Goal: Transaction & Acquisition: Purchase product/service

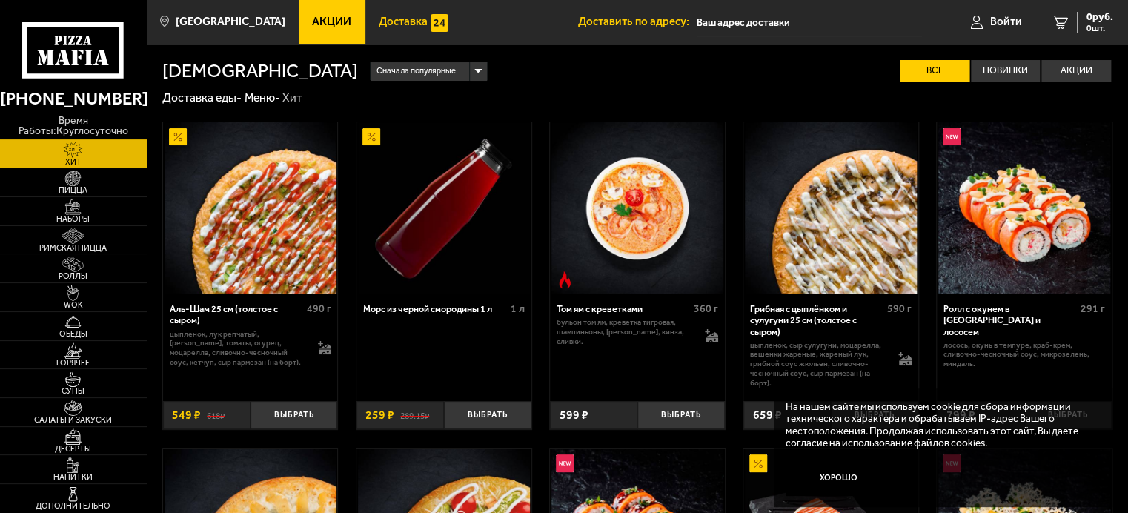
click at [388, 21] on span "Доставка" at bounding box center [403, 21] width 49 height 11
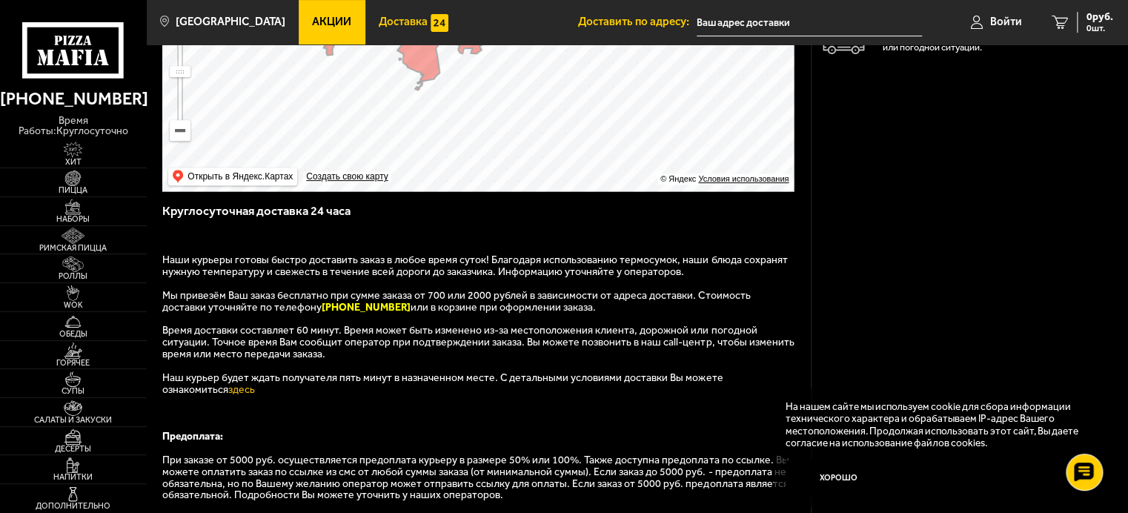
scroll to position [296, 0]
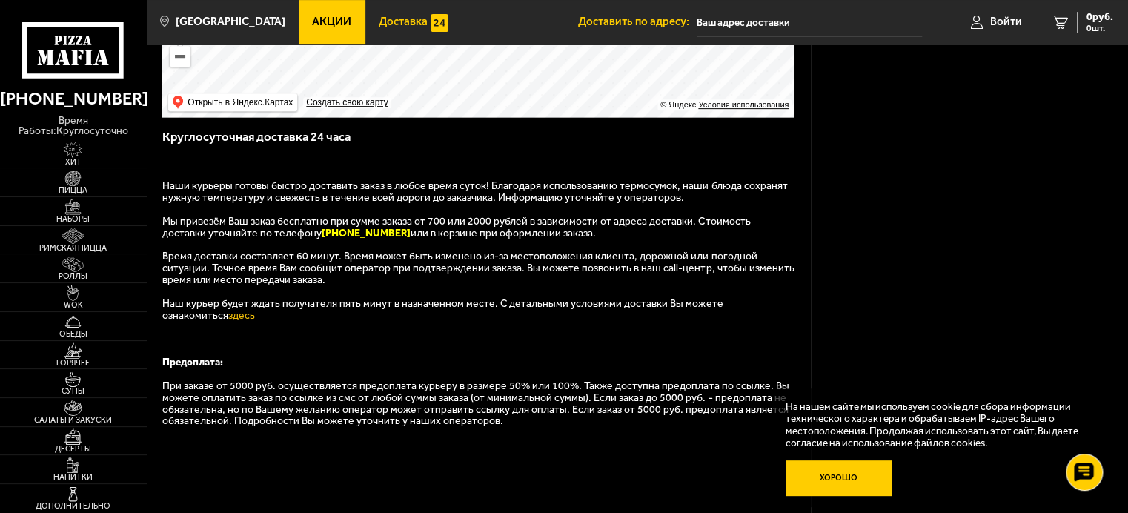
click at [856, 479] on button "Хорошо" at bounding box center [838, 478] width 106 height 36
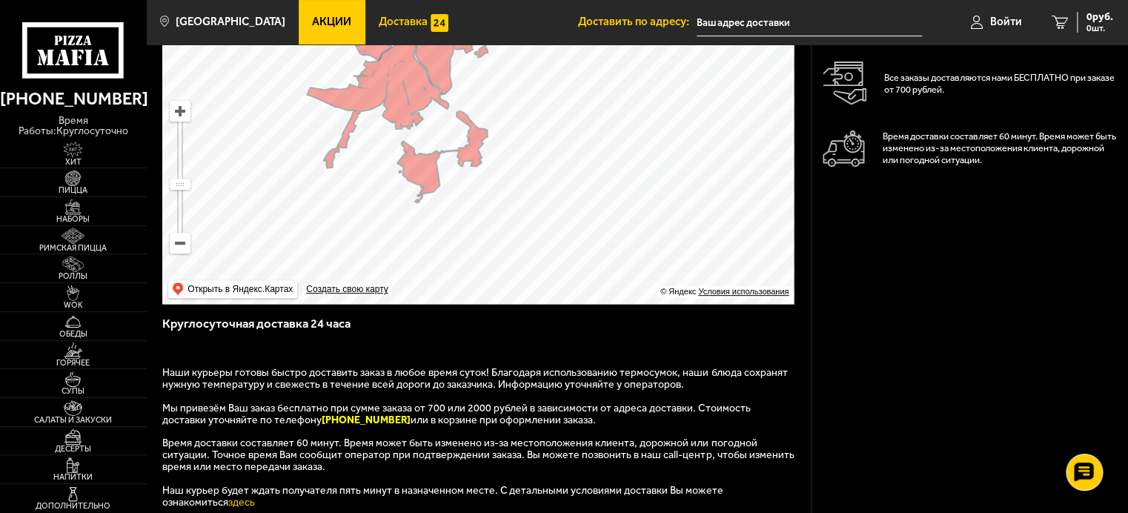
scroll to position [0, 0]
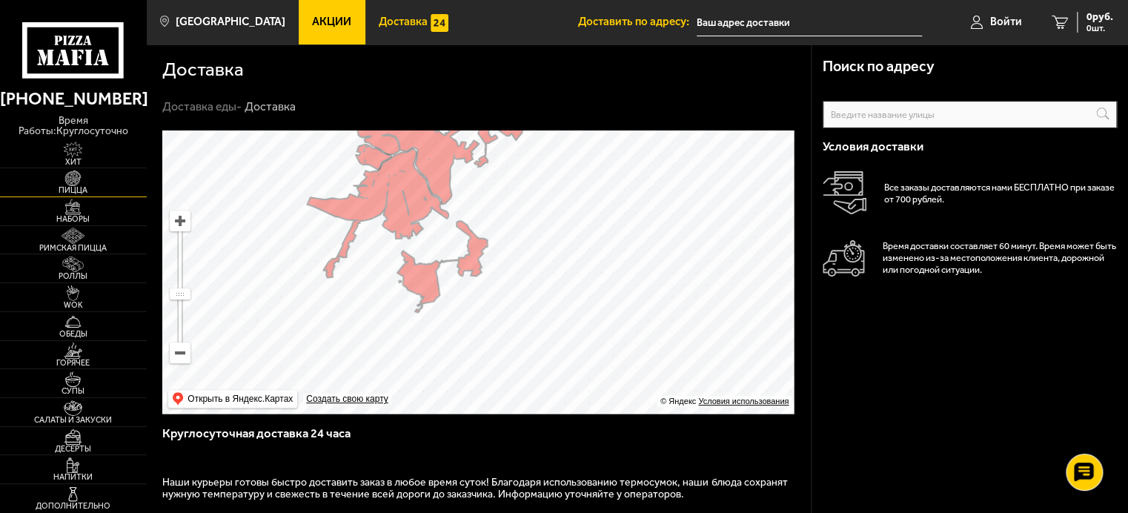
click at [65, 186] on span "Пицца" at bounding box center [73, 190] width 147 height 8
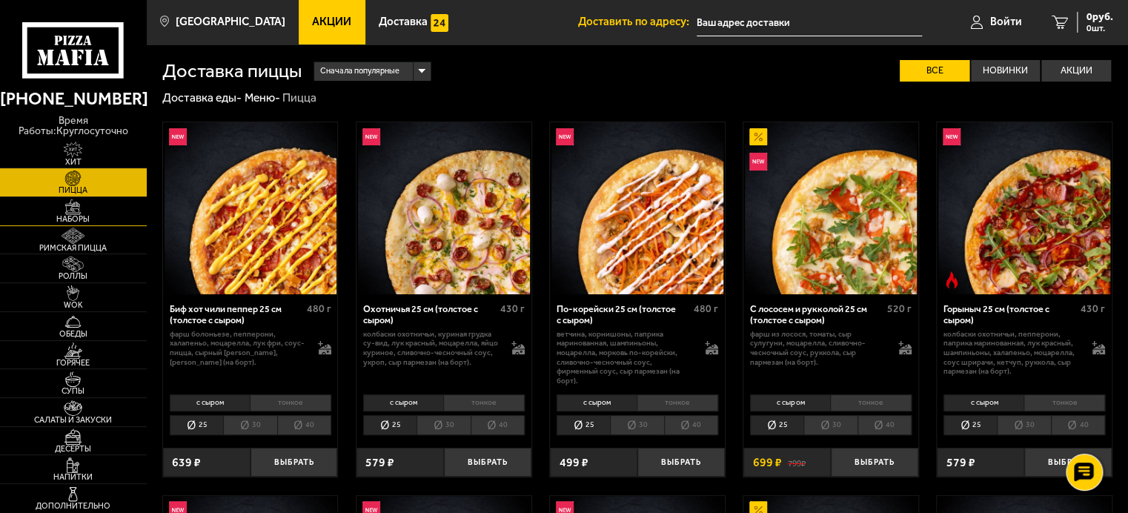
click at [68, 215] on span "Наборы" at bounding box center [73, 219] width 147 height 8
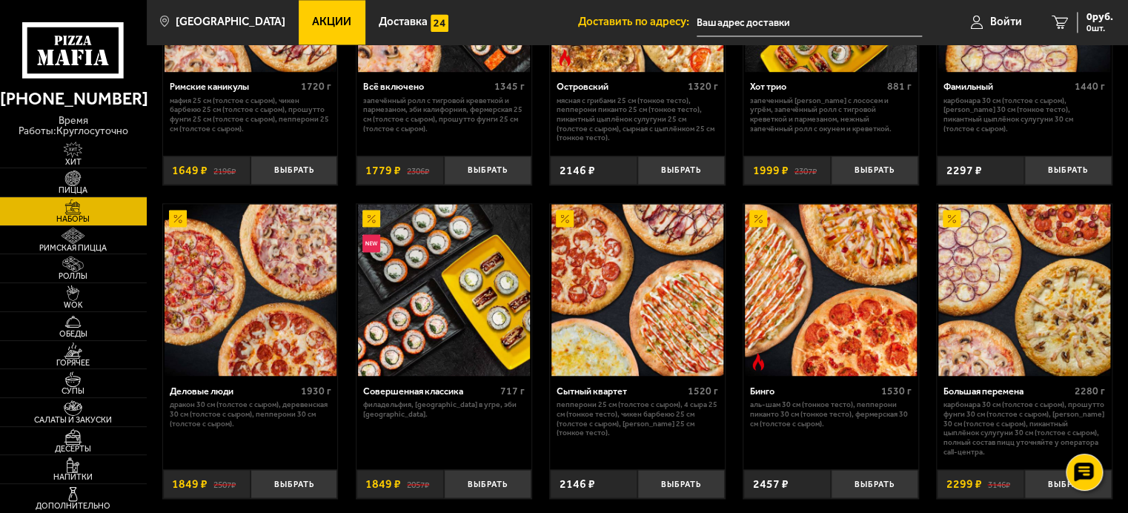
scroll to position [1334, 0]
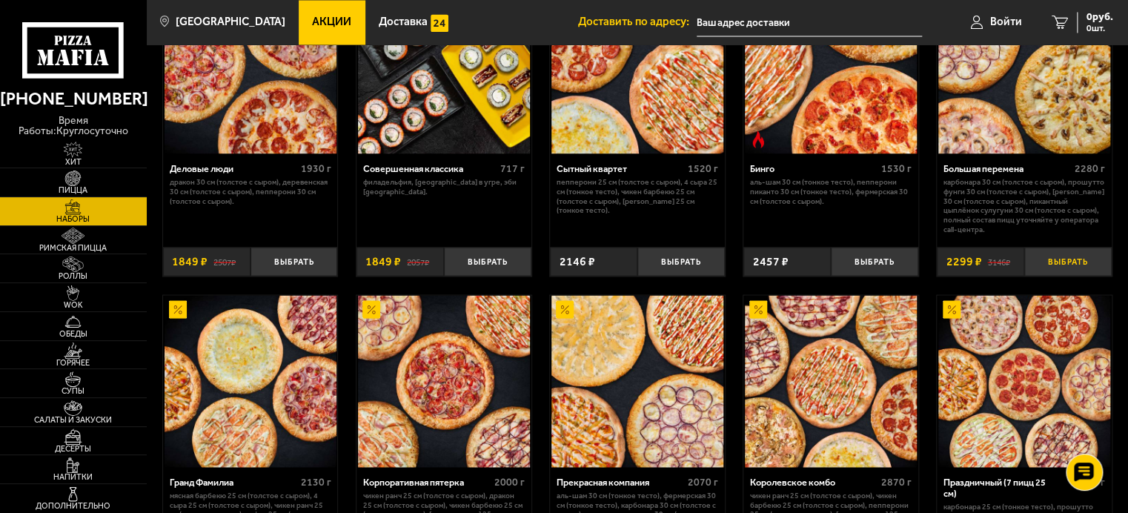
click at [1068, 265] on button "Выбрать" at bounding box center [1067, 261] width 87 height 29
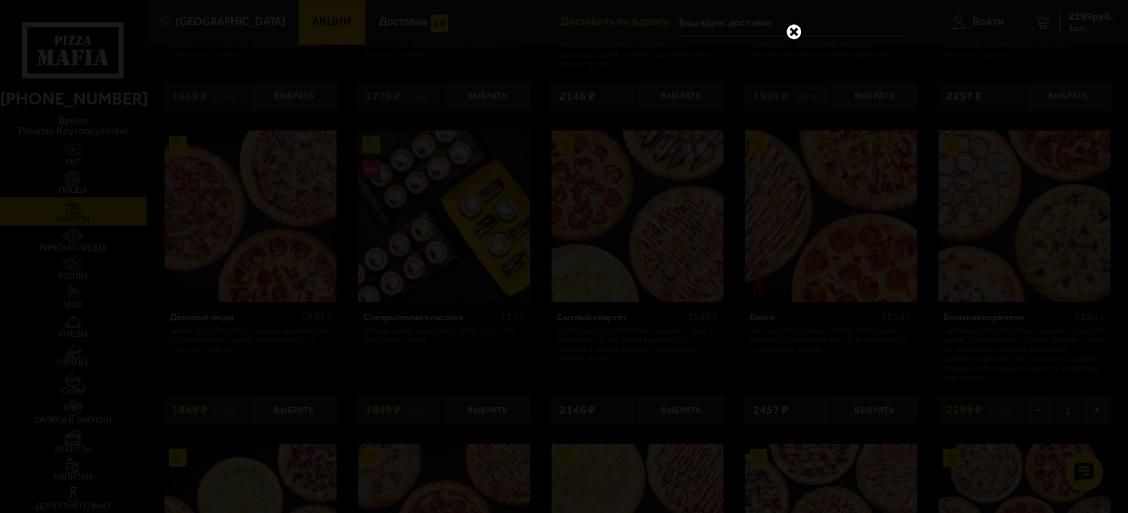
click at [791, 32] on link at bounding box center [793, 31] width 19 height 19
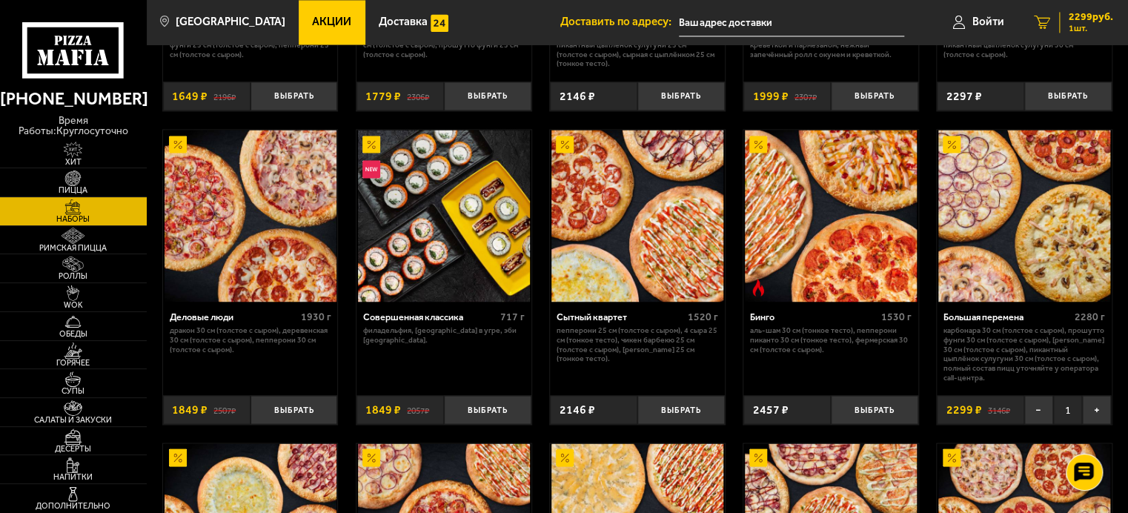
click at [1070, 15] on span "2299 руб." at bounding box center [1090, 17] width 44 height 10
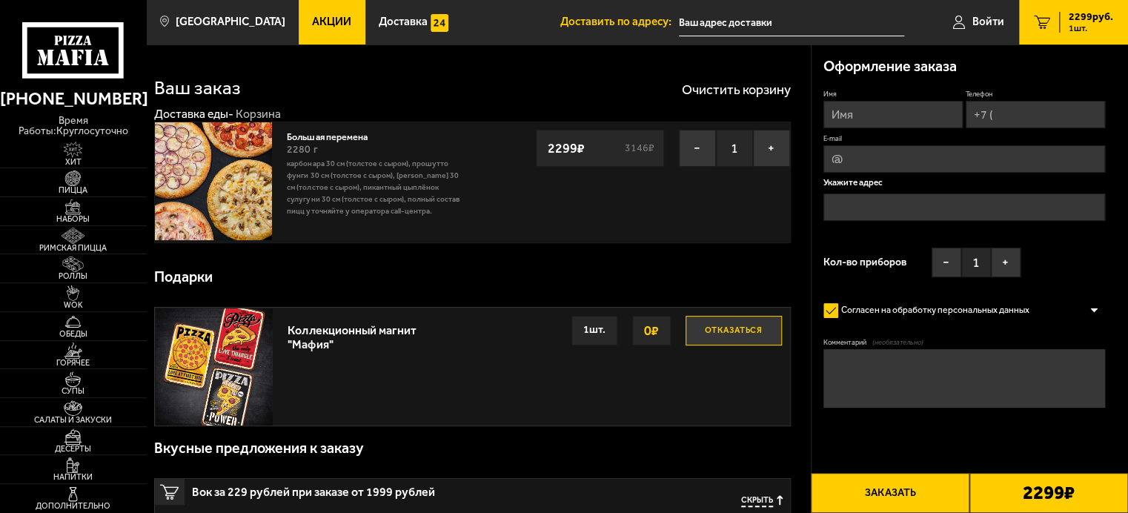
click at [1096, 308] on div at bounding box center [1093, 310] width 22 height 11
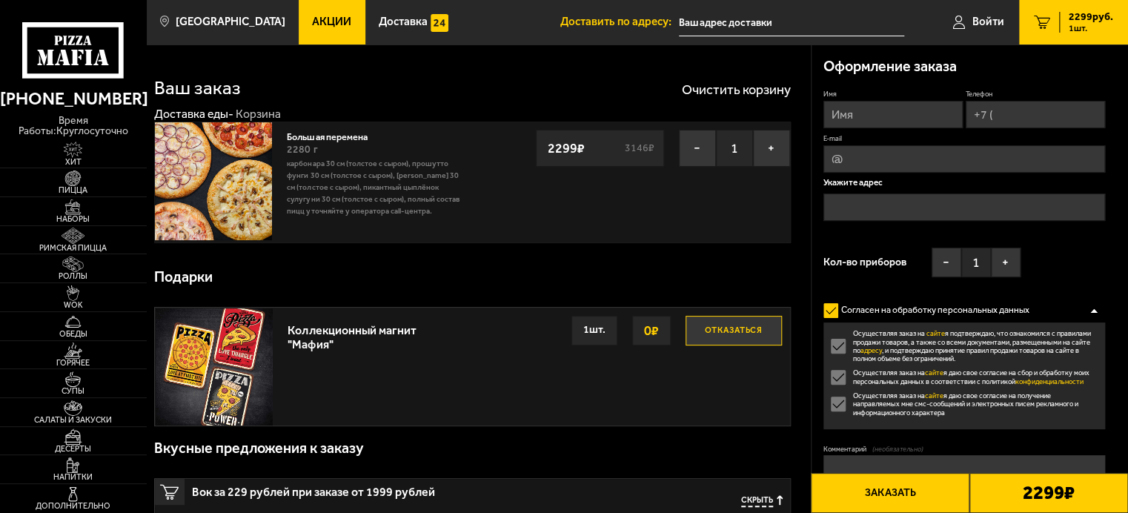
click at [1093, 310] on div at bounding box center [1093, 310] width 22 height 11
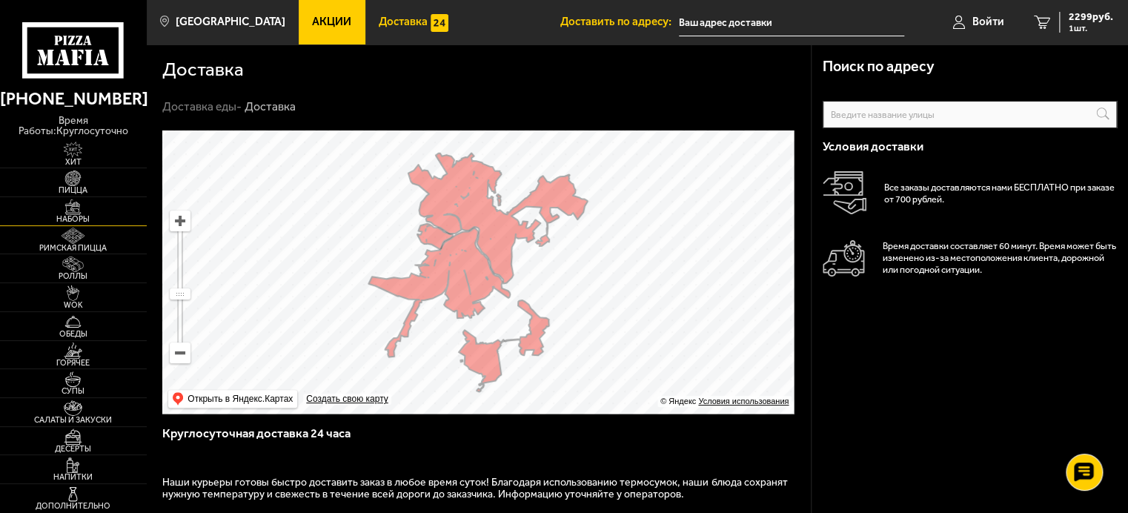
click at [64, 199] on img at bounding box center [72, 207] width 45 height 16
